Goal: Find specific page/section: Find specific page/section

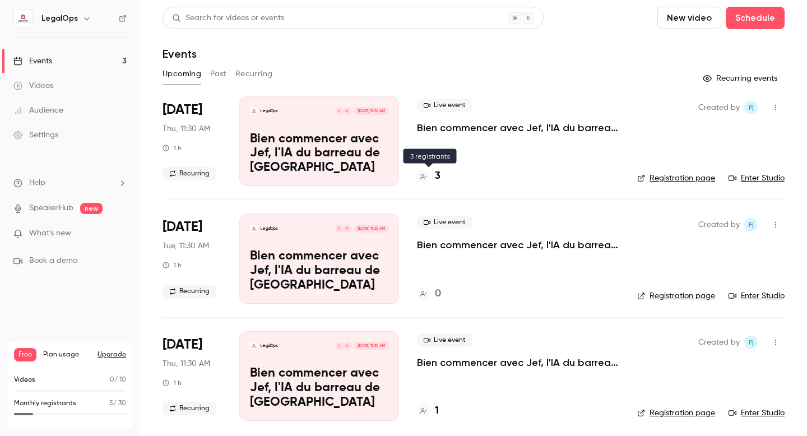
click at [435, 177] on h4 "3" at bounding box center [438, 176] width 6 height 15
